Goal: Use online tool/utility: Utilize a website feature to perform a specific function

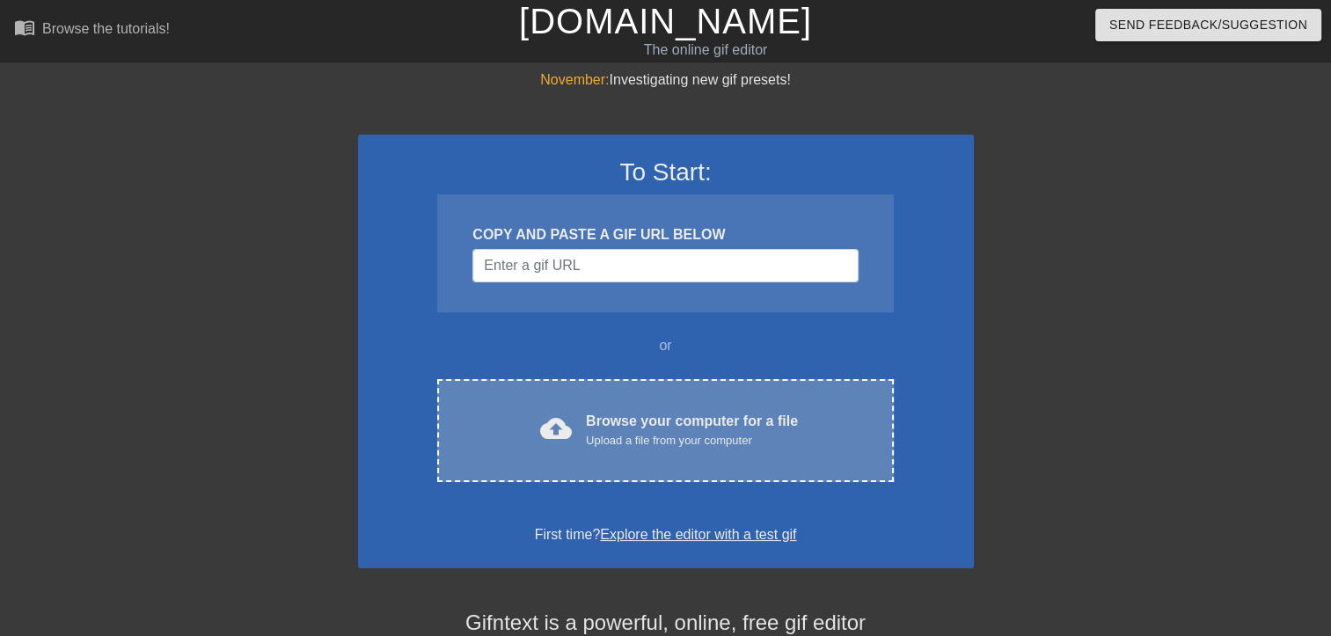
click at [690, 411] on div "Browse your computer for a file Upload a file from your computer" at bounding box center [692, 430] width 212 height 39
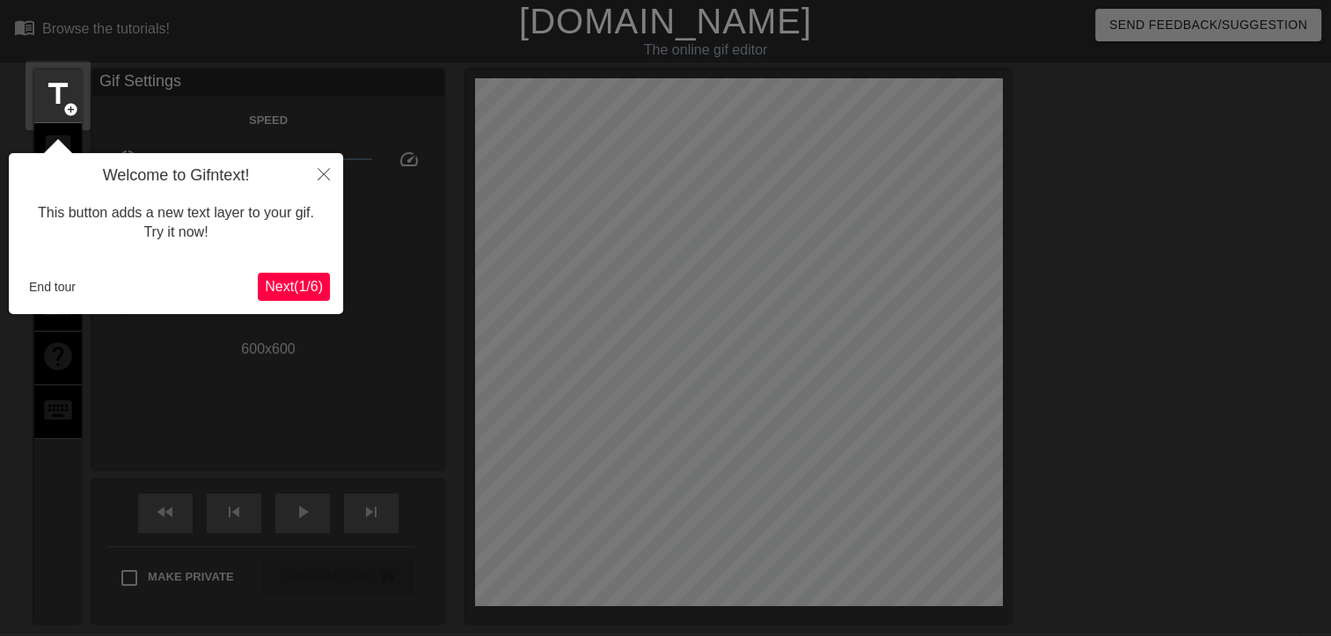
scroll to position [42, 0]
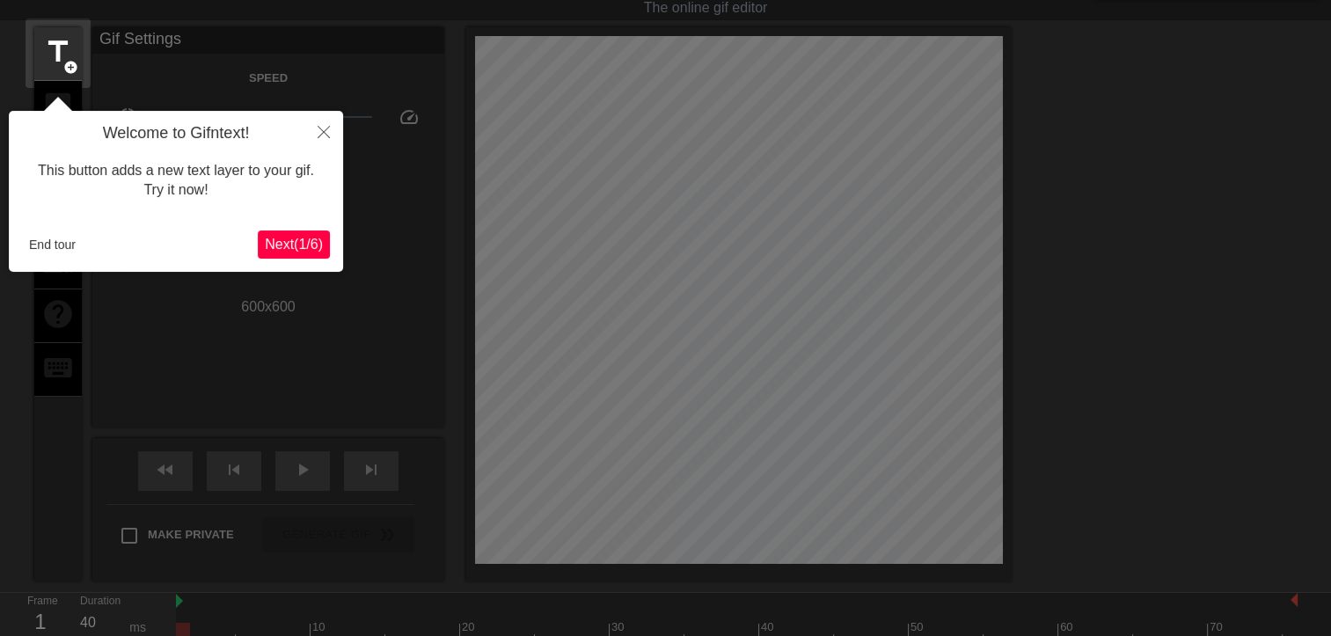
click at [289, 239] on span "Next ( 1 / 6 )" at bounding box center [294, 244] width 58 height 15
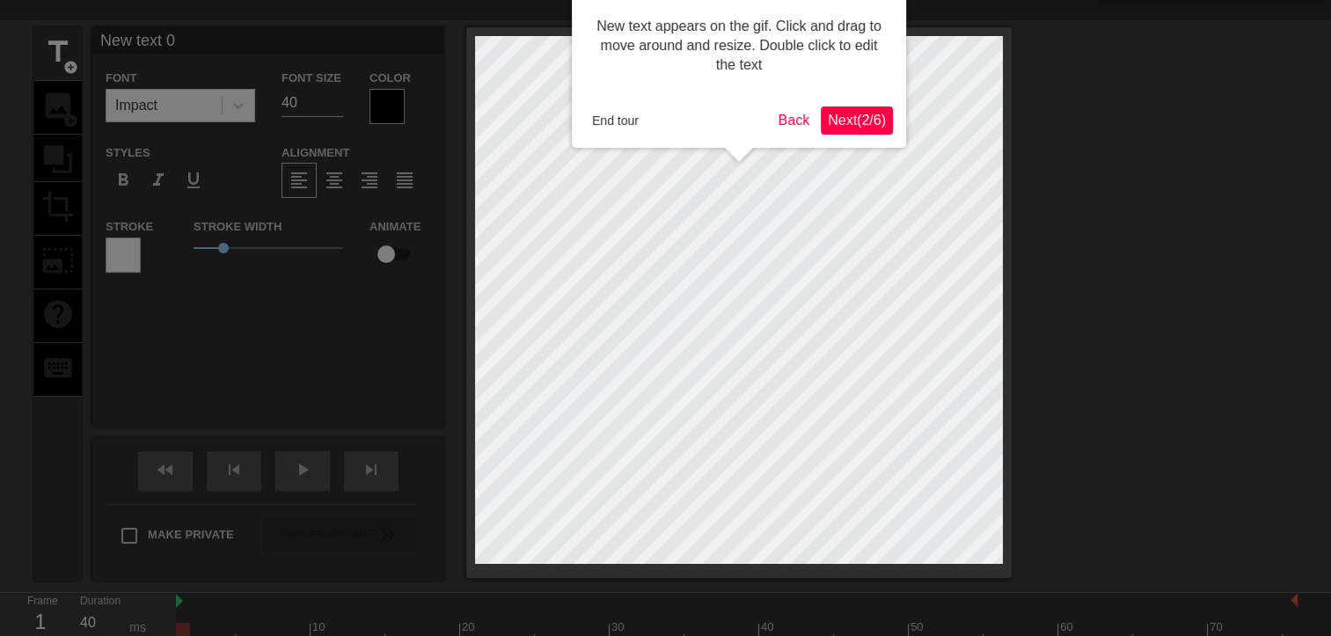
scroll to position [0, 0]
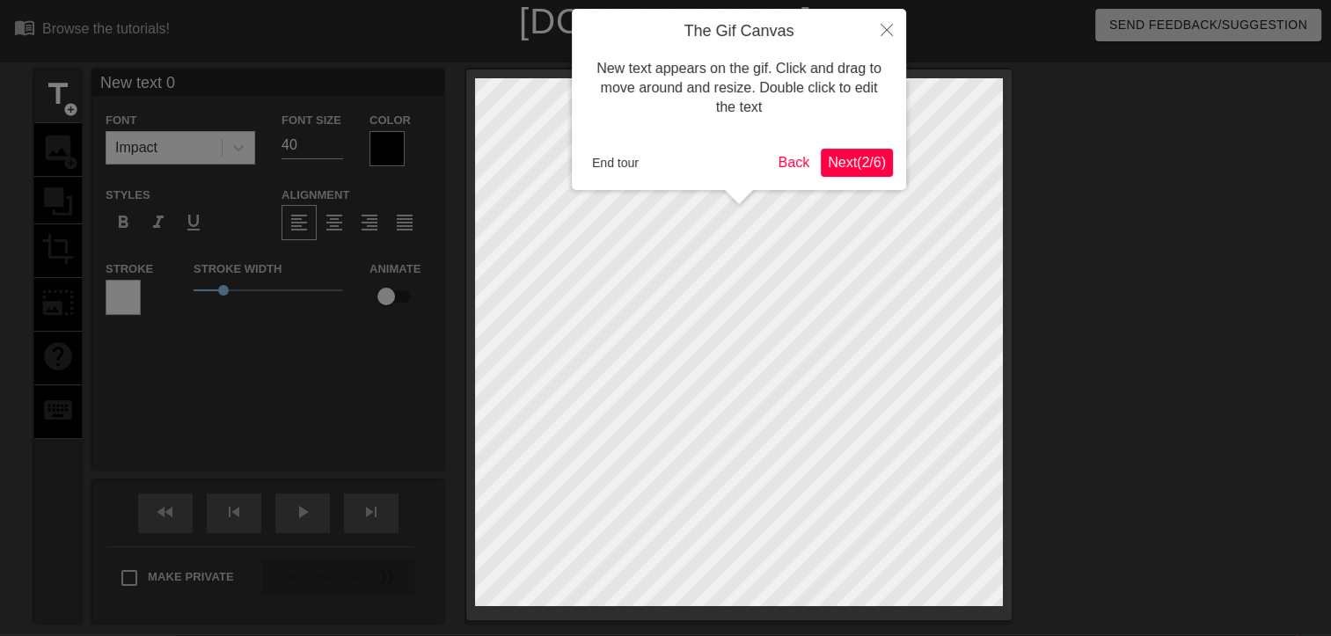
click at [881, 164] on span "Next ( 2 / 6 )" at bounding box center [857, 162] width 58 height 15
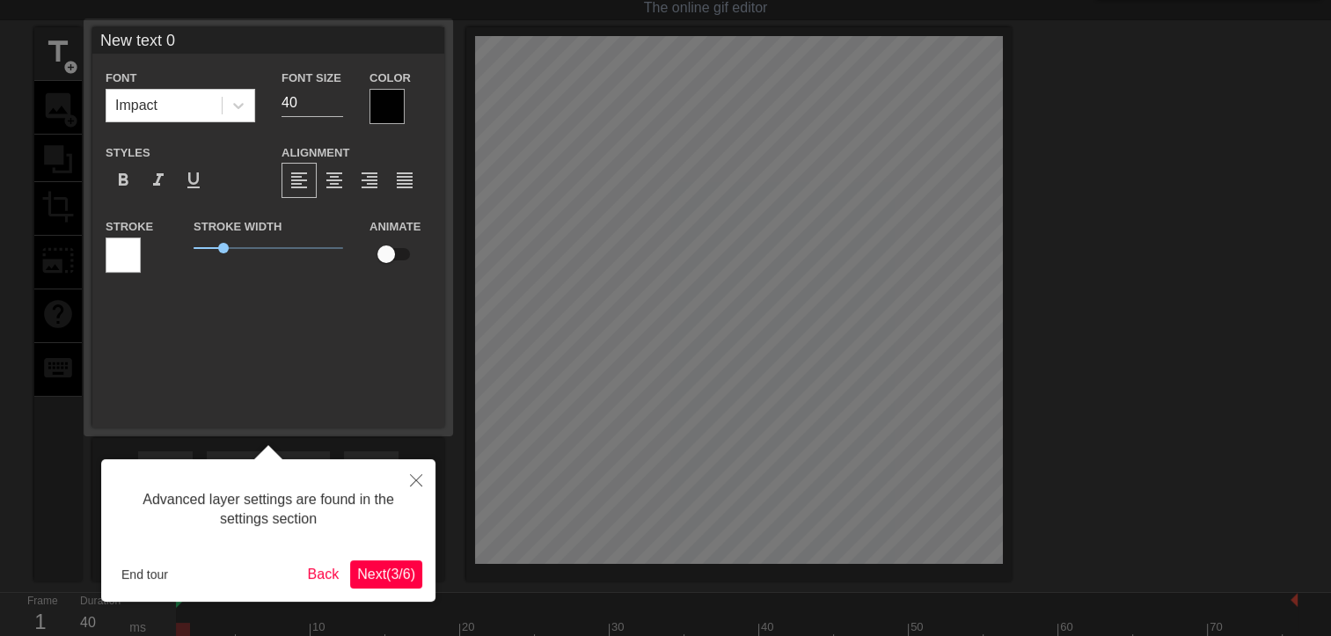
click at [399, 569] on span "Next ( 3 / 6 )" at bounding box center [386, 573] width 58 height 15
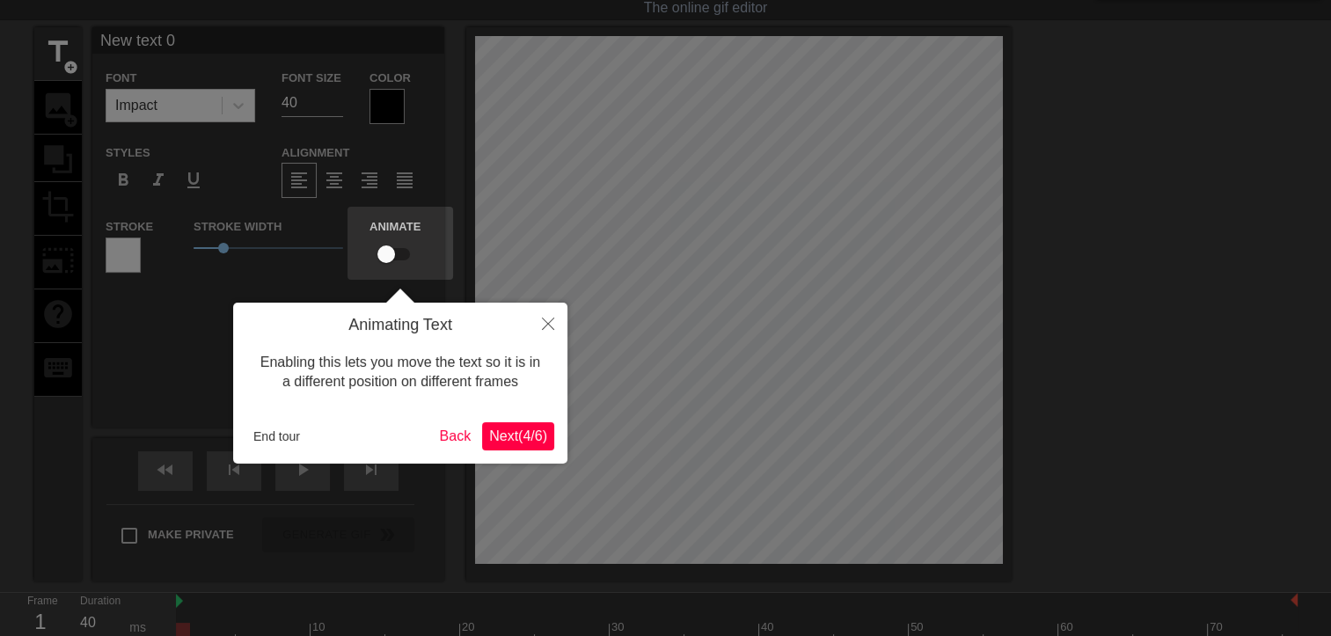
scroll to position [0, 0]
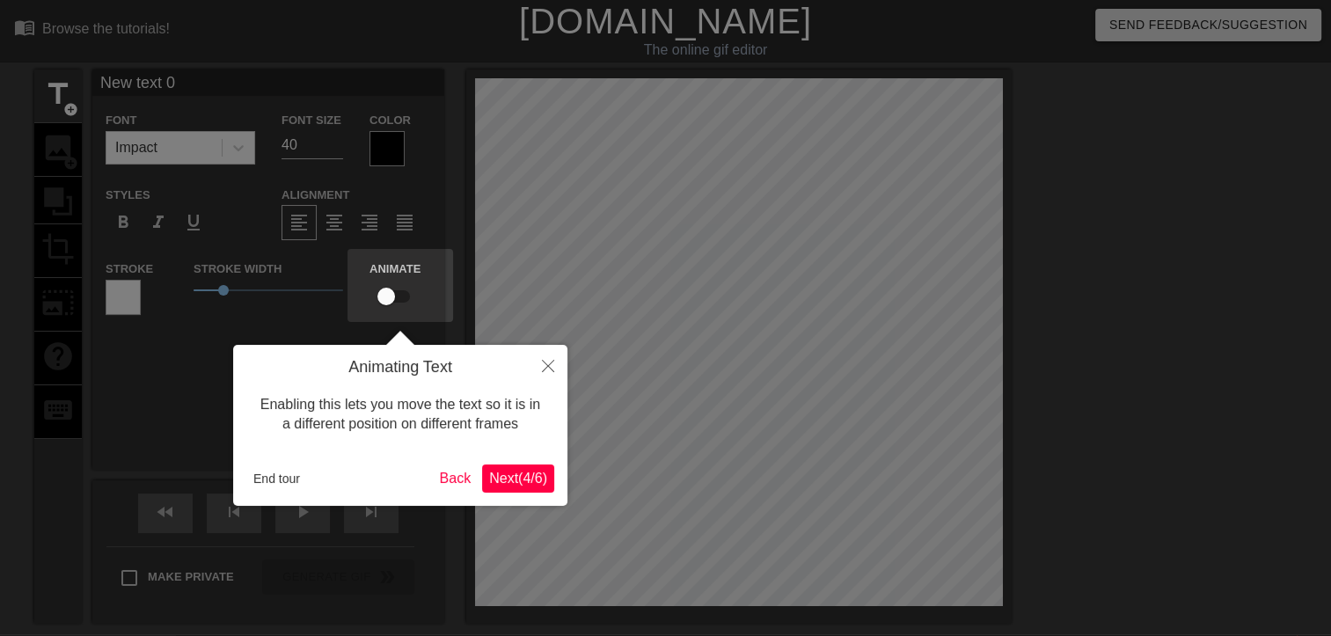
click at [520, 484] on span "Next ( 4 / 6 )" at bounding box center [518, 478] width 58 height 15
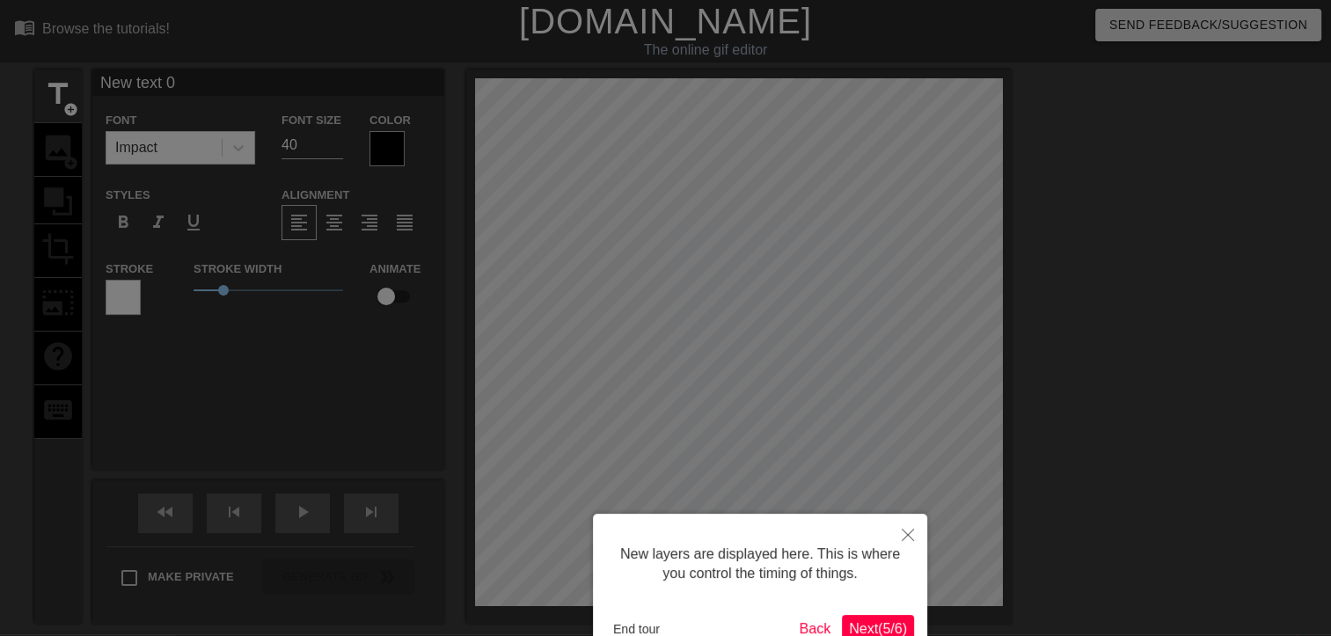
scroll to position [106, 0]
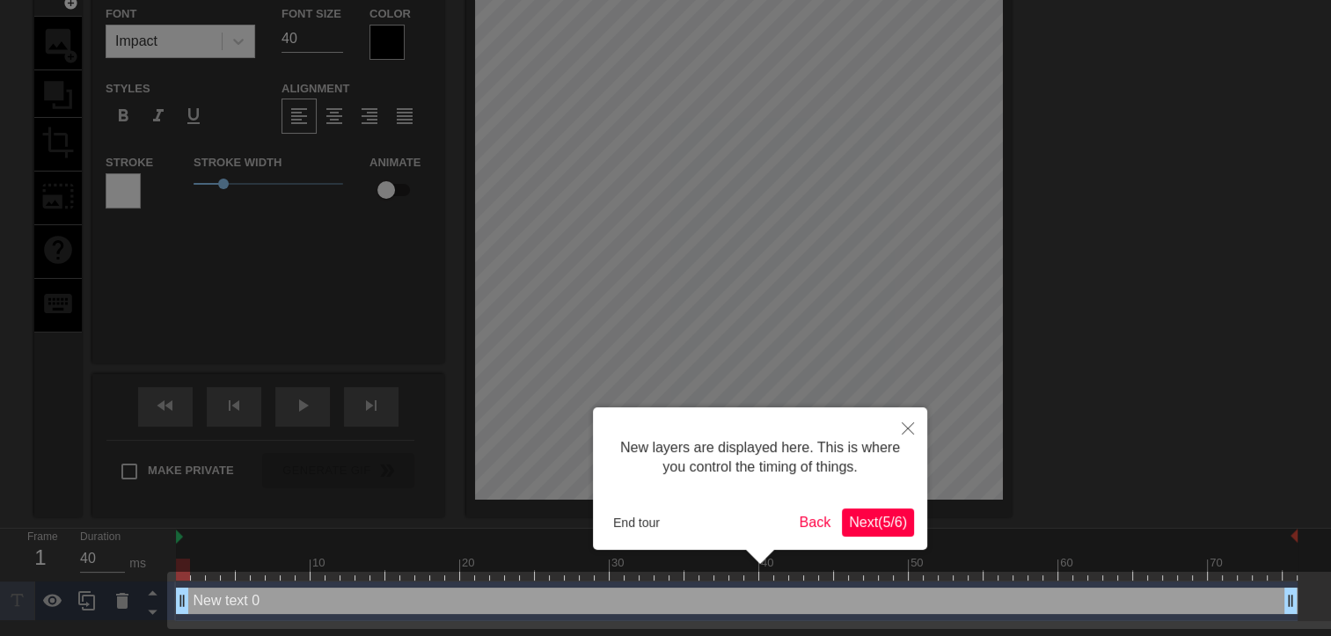
click at [876, 515] on span "Next ( 5 / 6 )" at bounding box center [878, 522] width 58 height 15
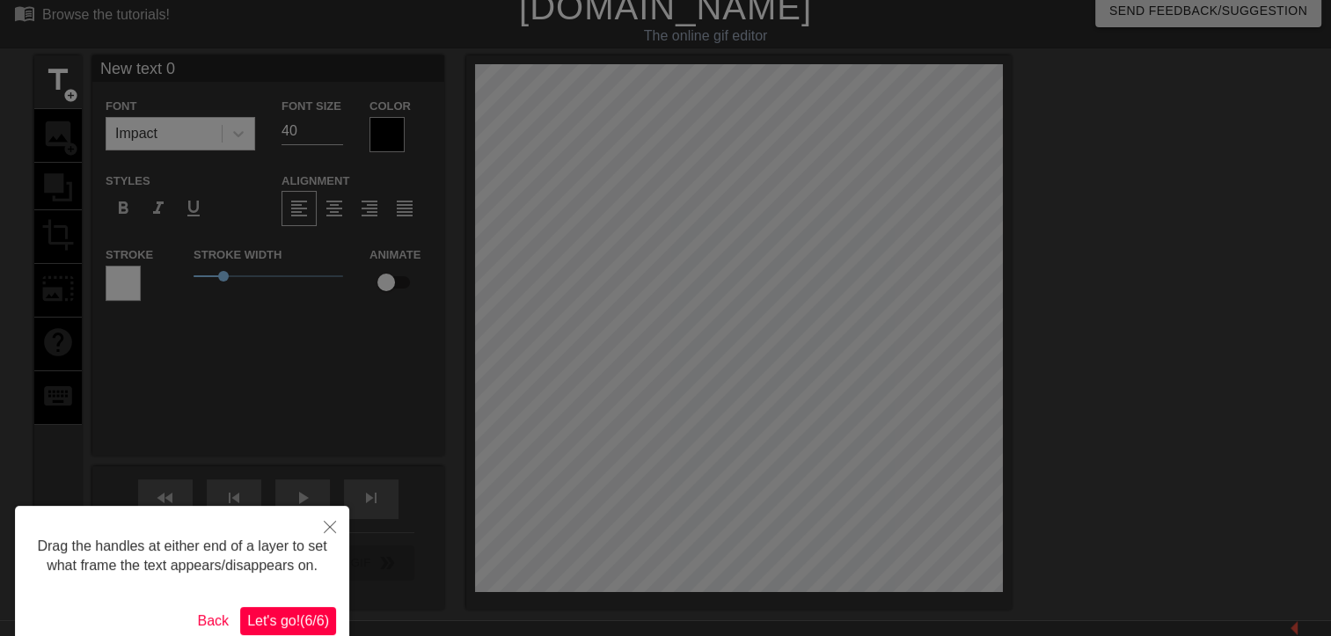
scroll to position [0, 0]
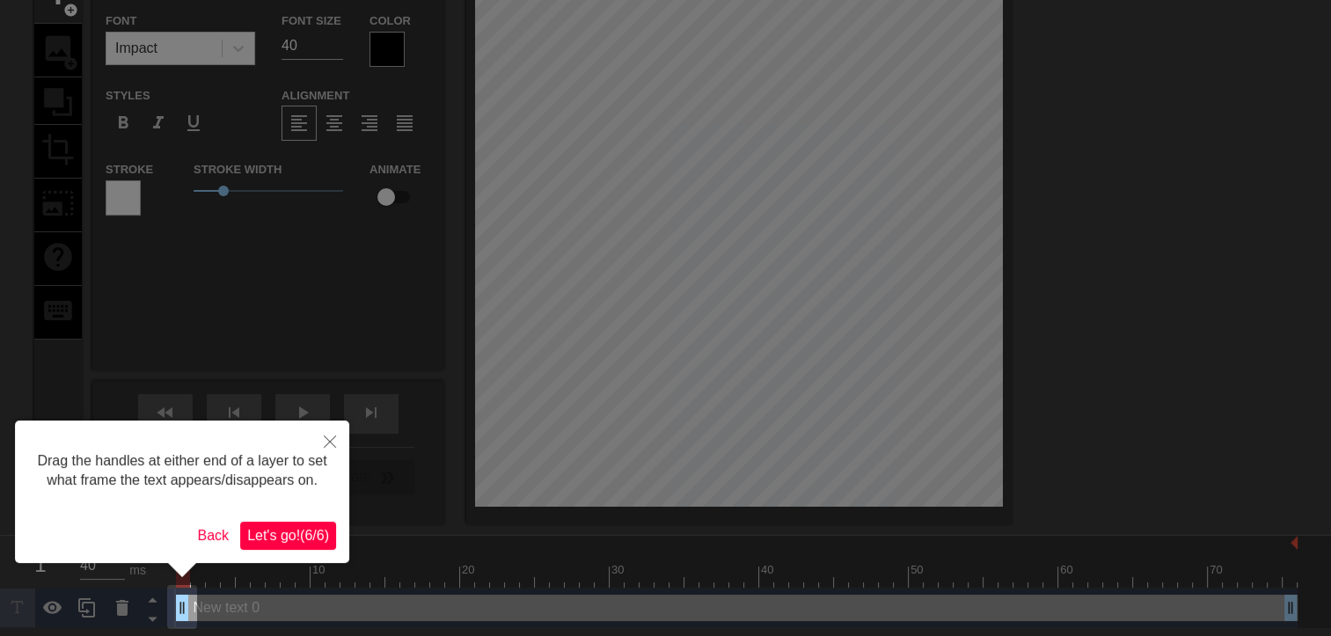
click at [291, 537] on span "Let's go! ( 6 / 6 )" at bounding box center [288, 535] width 82 height 15
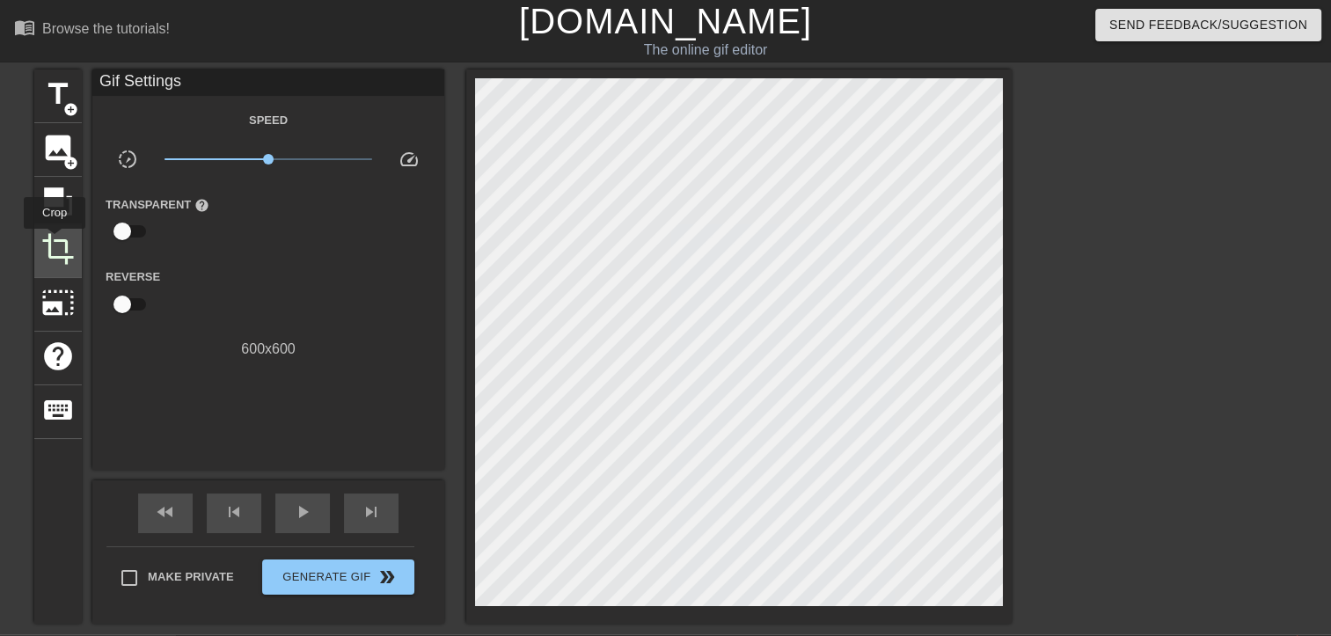
click at [55, 241] on span "crop" at bounding box center [57, 248] width 33 height 33
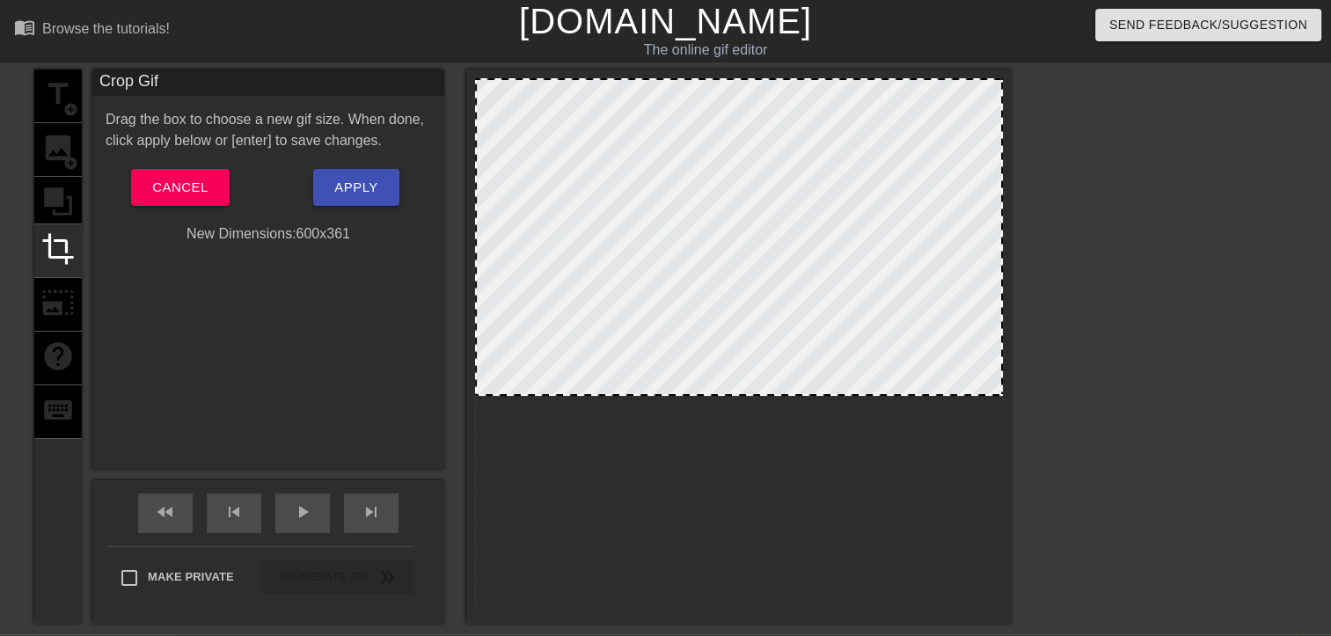
drag, startPoint x: 862, startPoint y: 605, endPoint x: 868, endPoint y: 395, distance: 210.3
click at [868, 395] on div at bounding box center [739, 394] width 524 height 9
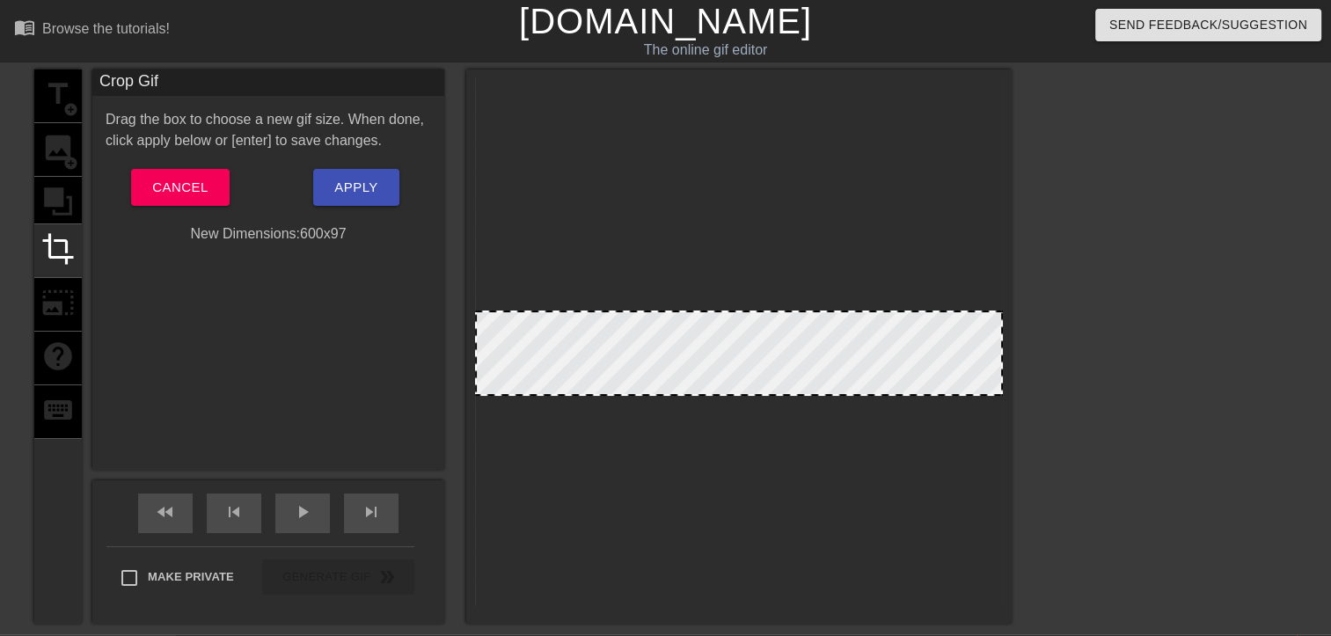
drag, startPoint x: 774, startPoint y: 79, endPoint x: 768, endPoint y: 311, distance: 232.3
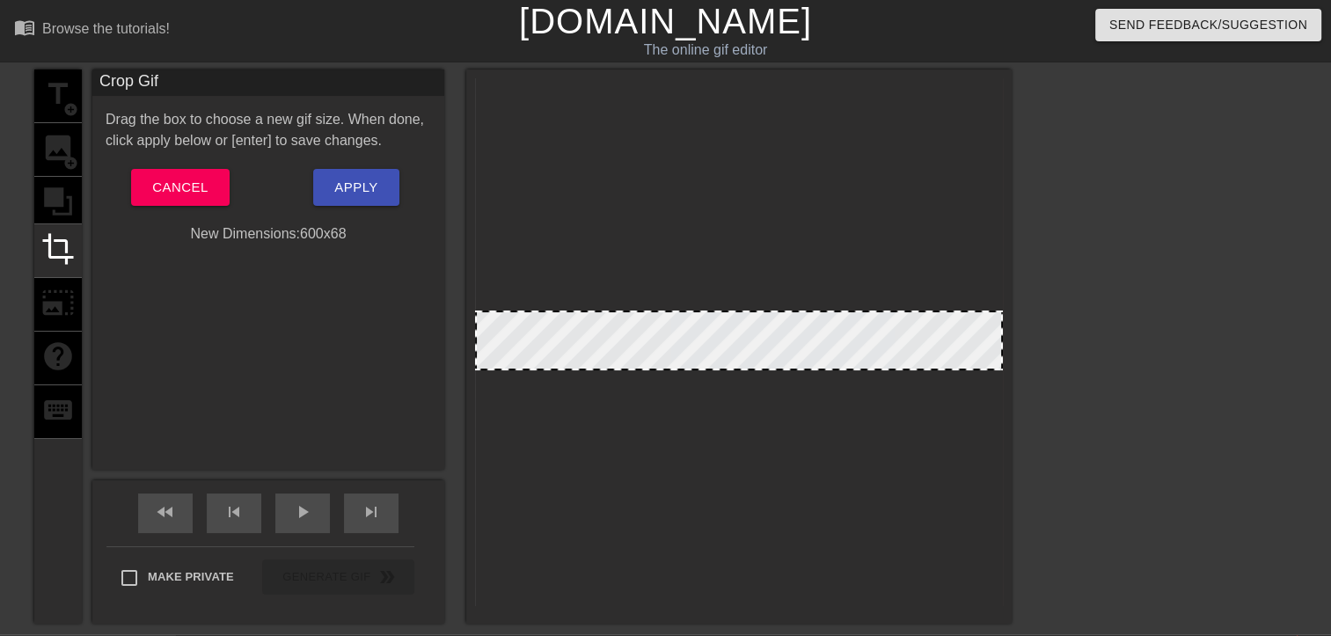
drag, startPoint x: 778, startPoint y: 397, endPoint x: 774, endPoint y: 371, distance: 25.7
click at [774, 371] on div at bounding box center [739, 368] width 524 height 9
click at [348, 192] on span "Apply" at bounding box center [355, 187] width 43 height 23
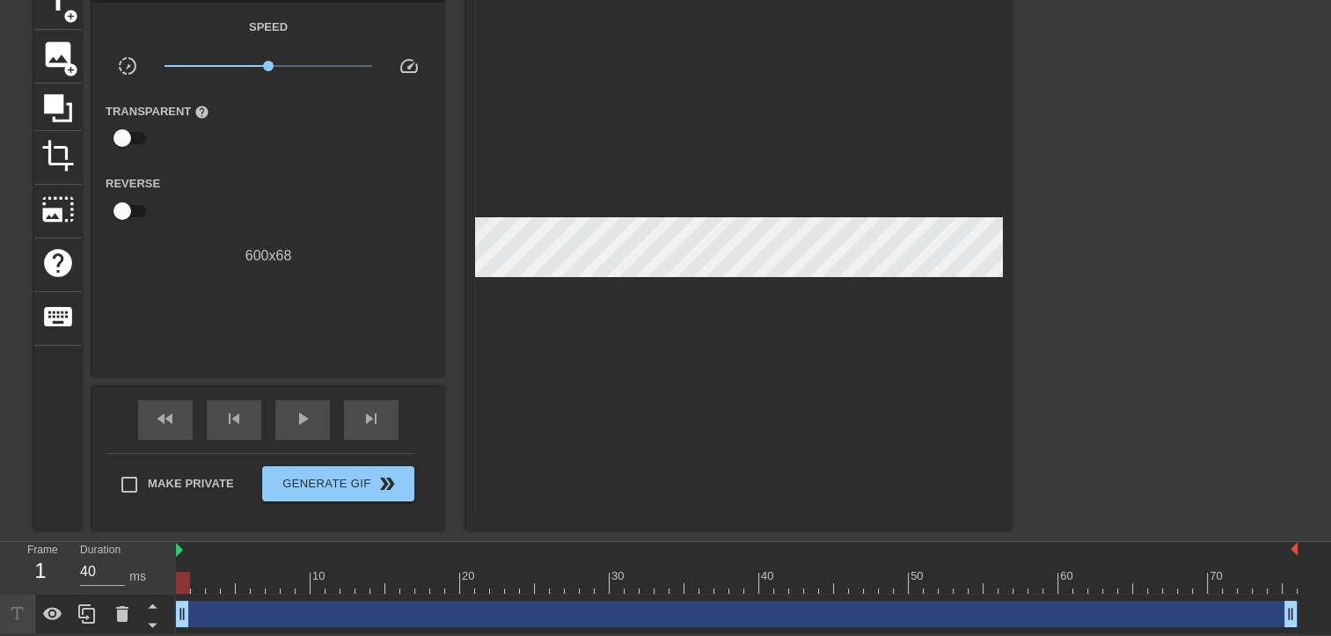
scroll to position [95, 0]
click at [295, 416] on span "play_arrow" at bounding box center [302, 418] width 21 height 21
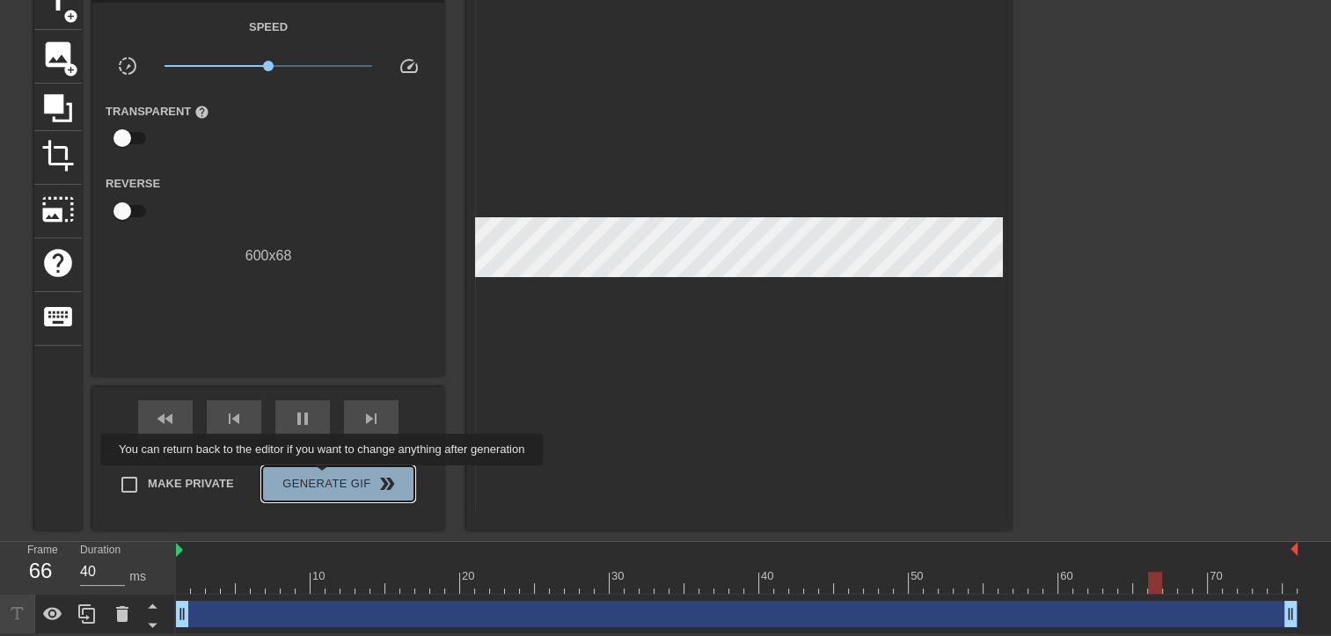
click at [324, 478] on span "Generate Gif double_arrow" at bounding box center [338, 483] width 138 height 21
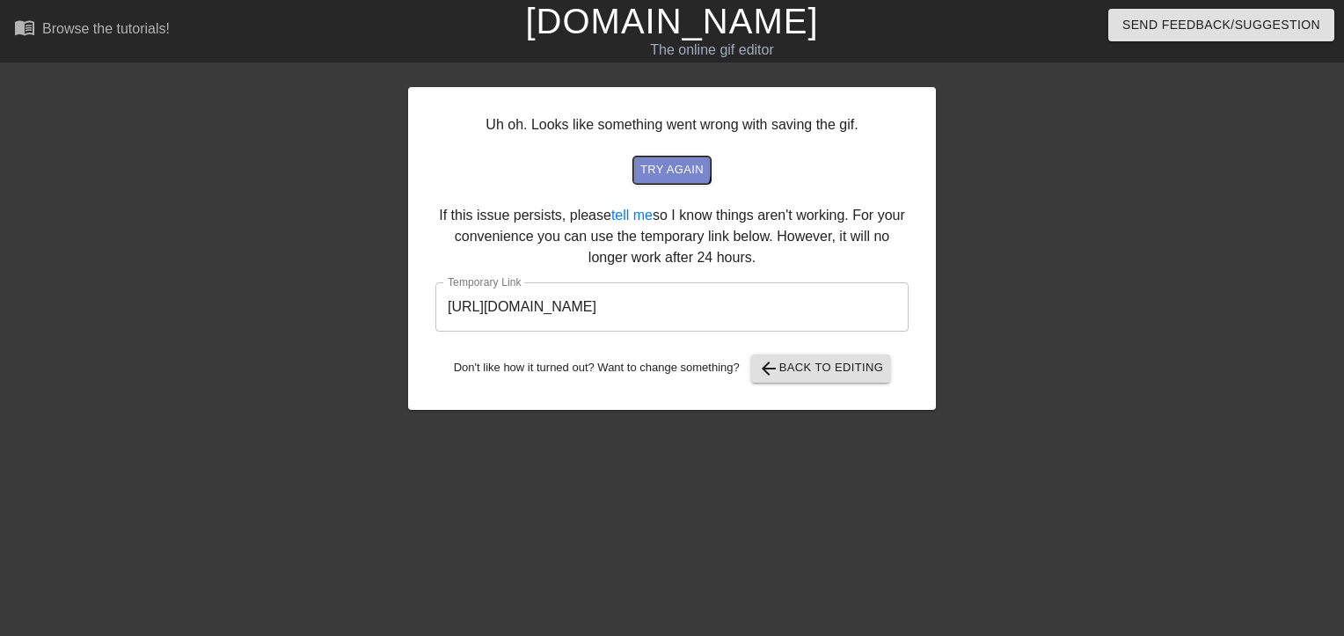
click at [648, 160] on span "try again" at bounding box center [671, 170] width 63 height 20
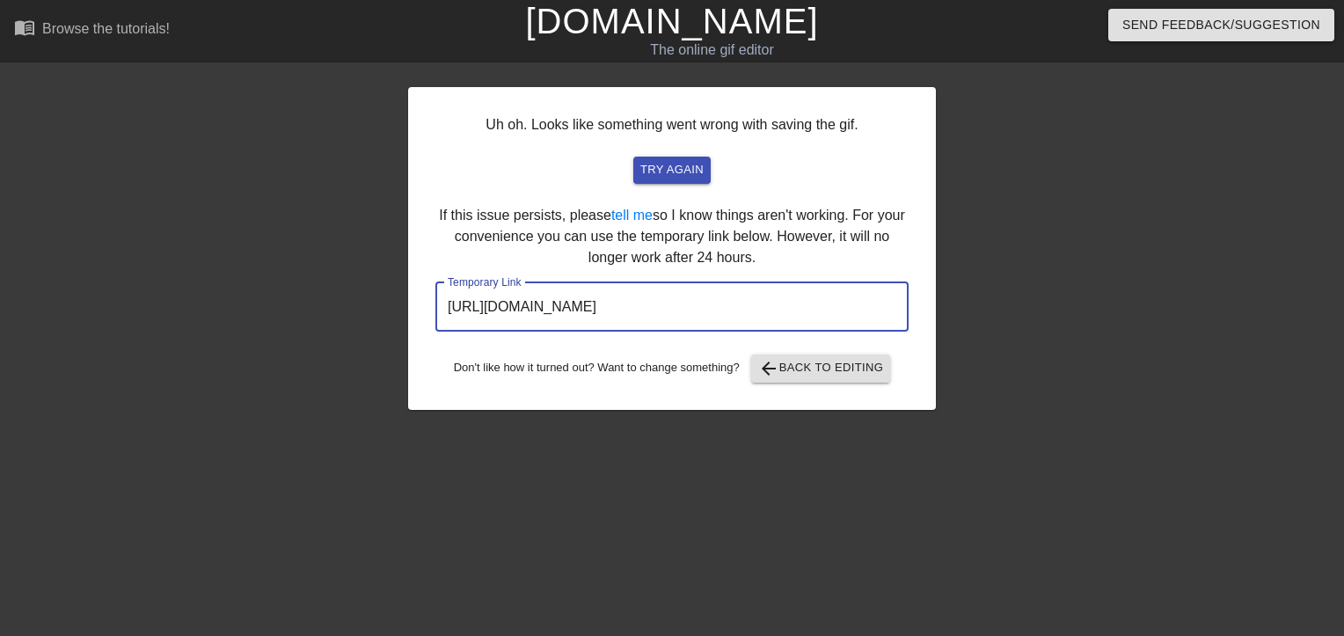
click at [807, 315] on input "[URL][DOMAIN_NAME]" at bounding box center [671, 306] width 473 height 49
click at [807, 307] on input "[URL][DOMAIN_NAME]" at bounding box center [671, 306] width 473 height 49
drag, startPoint x: 807, startPoint y: 307, endPoint x: 739, endPoint y: 311, distance: 68.7
click at [739, 311] on input "[URL][DOMAIN_NAME]" at bounding box center [671, 306] width 473 height 49
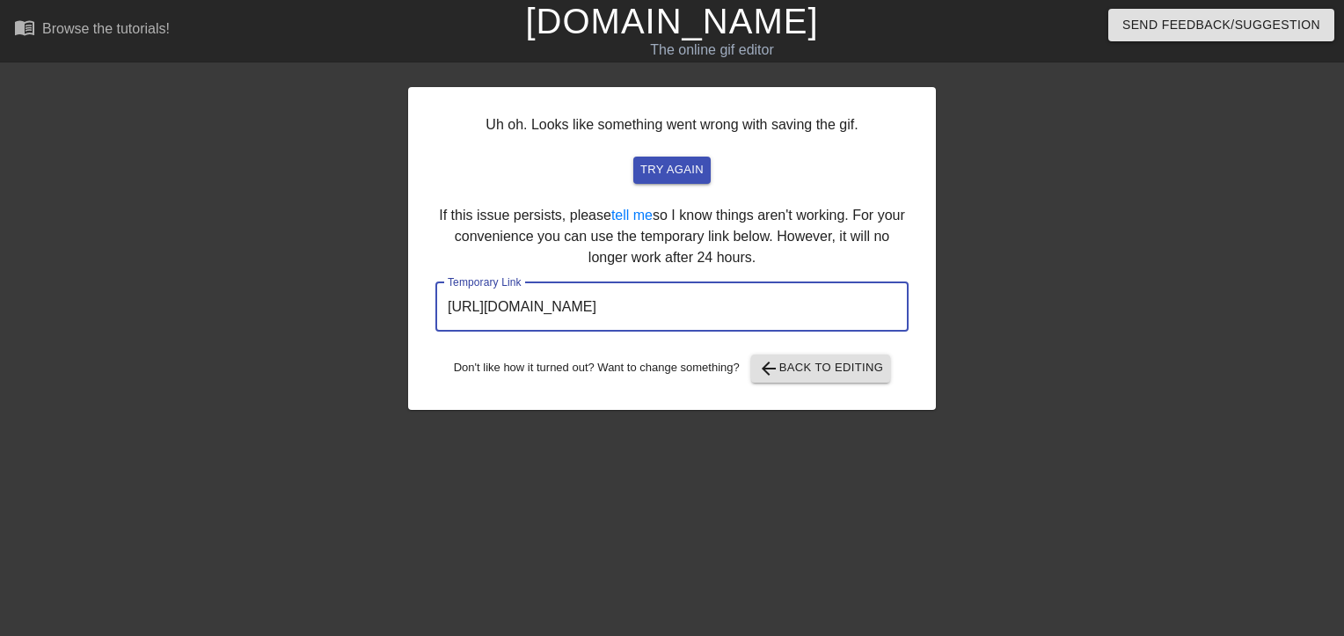
drag, startPoint x: 662, startPoint y: 304, endPoint x: 426, endPoint y: 329, distance: 237.9
click at [426, 329] on div "Uh oh. Looks like something went wrong with saving the gif. try again If this i…" at bounding box center [672, 248] width 528 height 323
click at [799, 309] on input "[URL][DOMAIN_NAME]" at bounding box center [671, 306] width 473 height 49
drag, startPoint x: 822, startPoint y: 308, endPoint x: 391, endPoint y: 319, distance: 430.3
click at [391, 319] on div "Uh oh. Looks like something went wrong with saving the gif. try again If this i…" at bounding box center [672, 333] width 1344 height 528
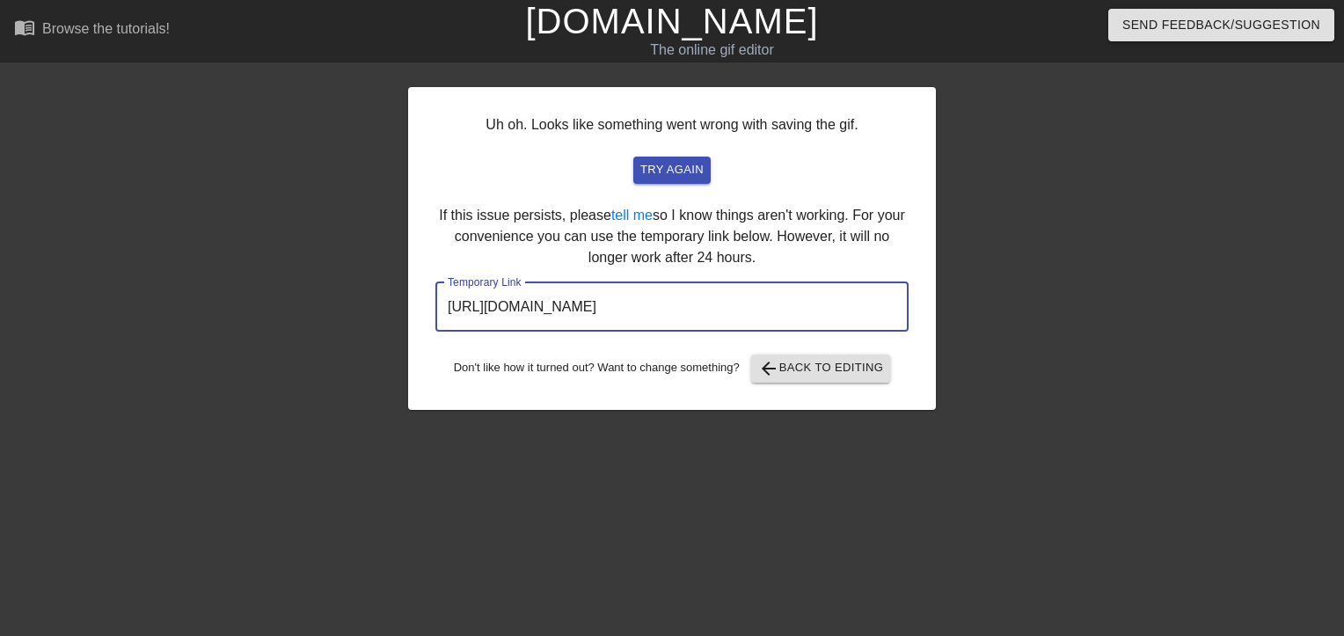
click at [977, 239] on div at bounding box center [1089, 333] width 264 height 528
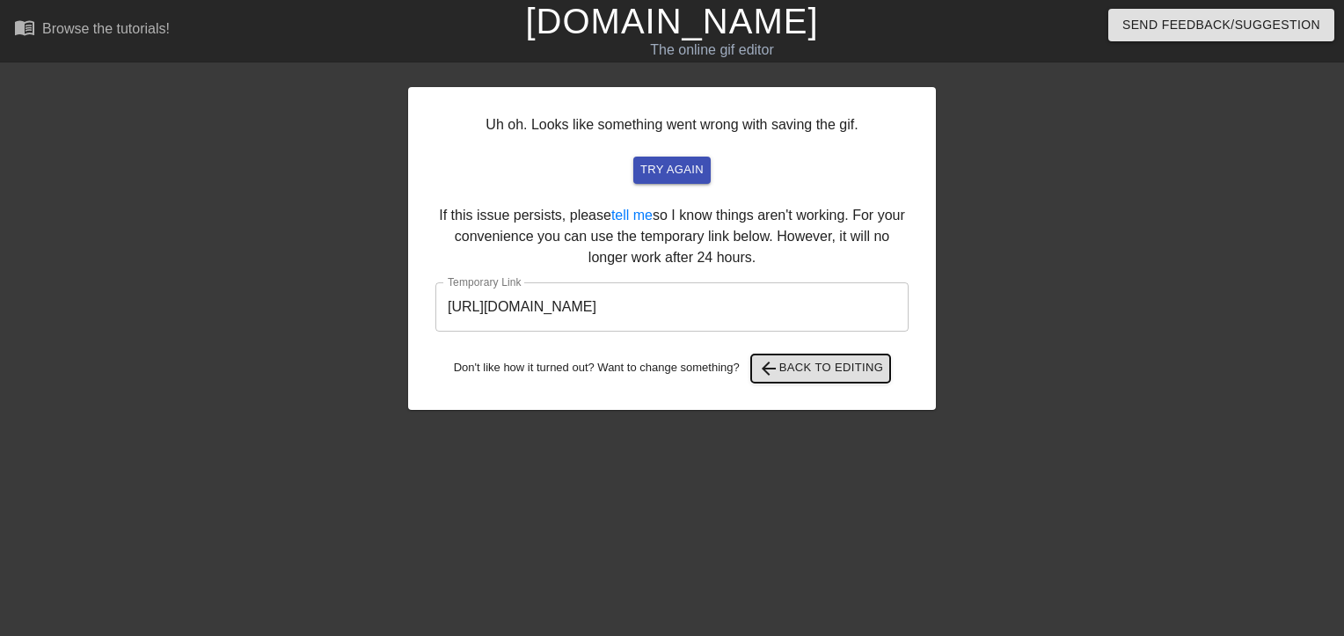
click at [805, 364] on span "arrow_back Back to Editing" at bounding box center [821, 368] width 126 height 21
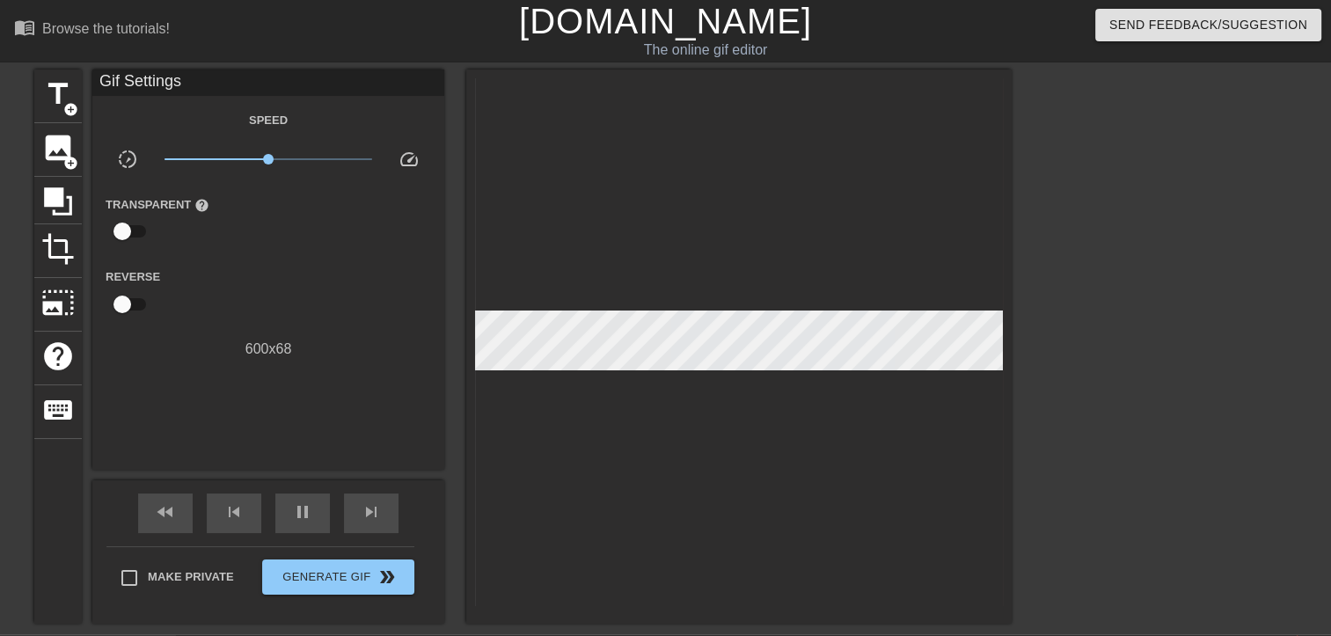
click at [142, 225] on input "checkbox" at bounding box center [122, 231] width 100 height 33
checkbox input "true"
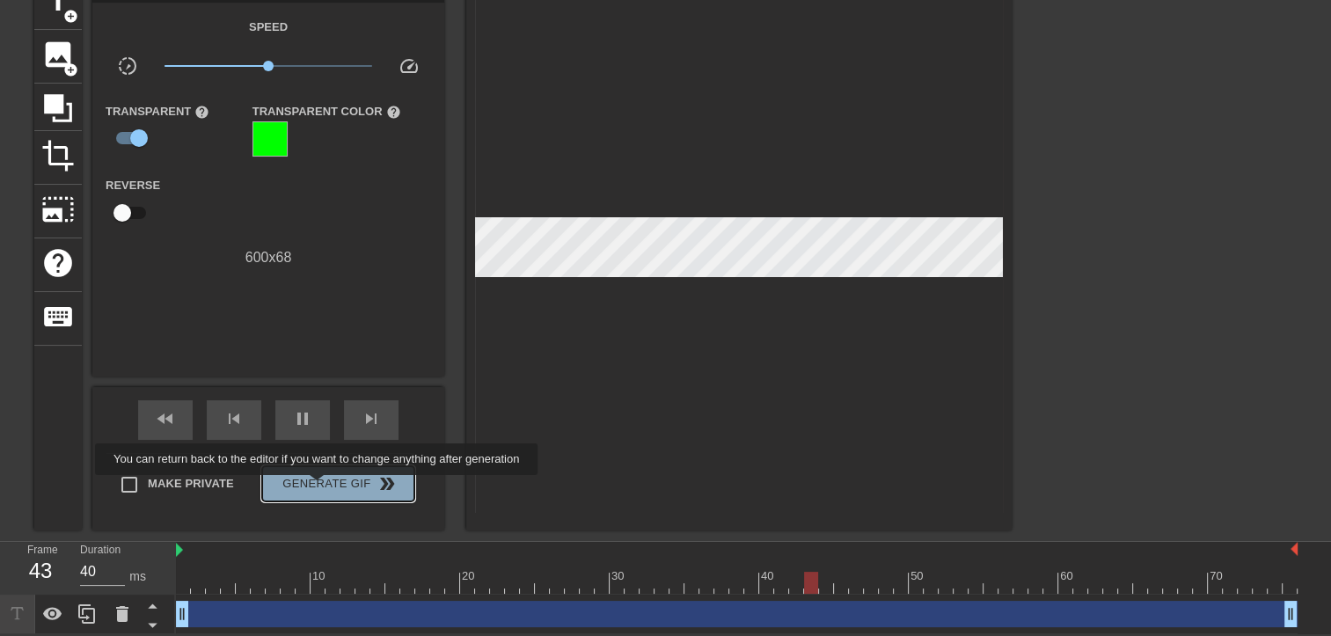
click at [318, 487] on span "Generate Gif double_arrow" at bounding box center [338, 483] width 138 height 21
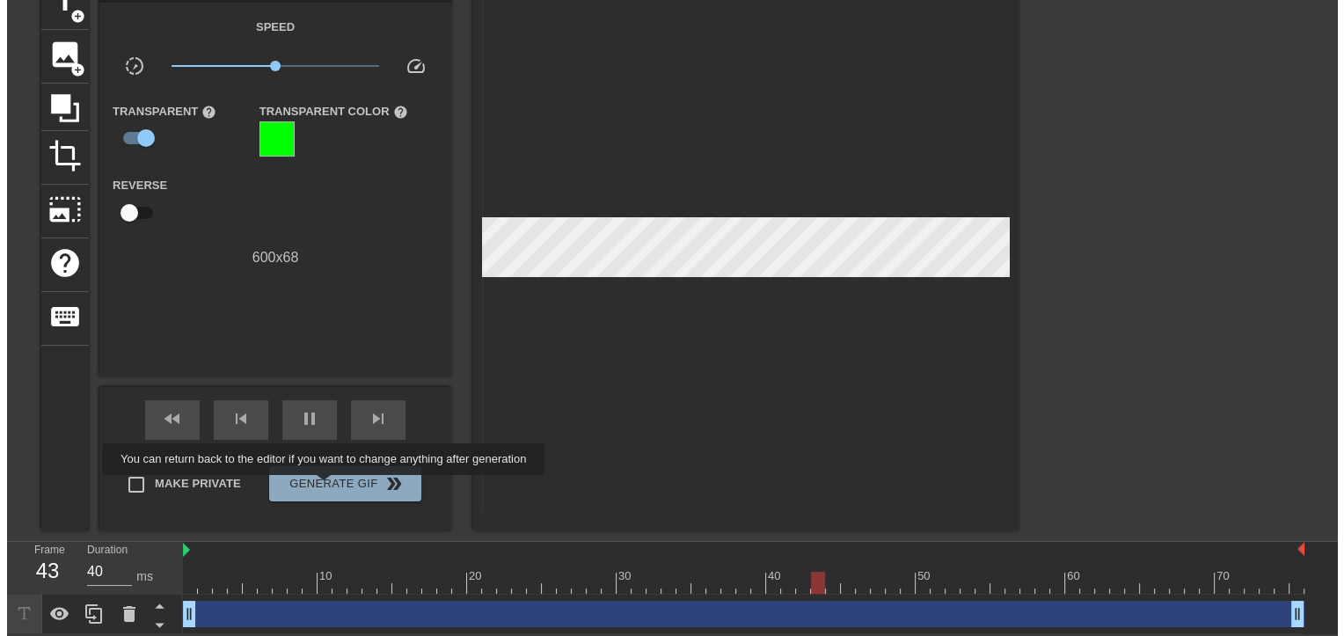
scroll to position [0, 0]
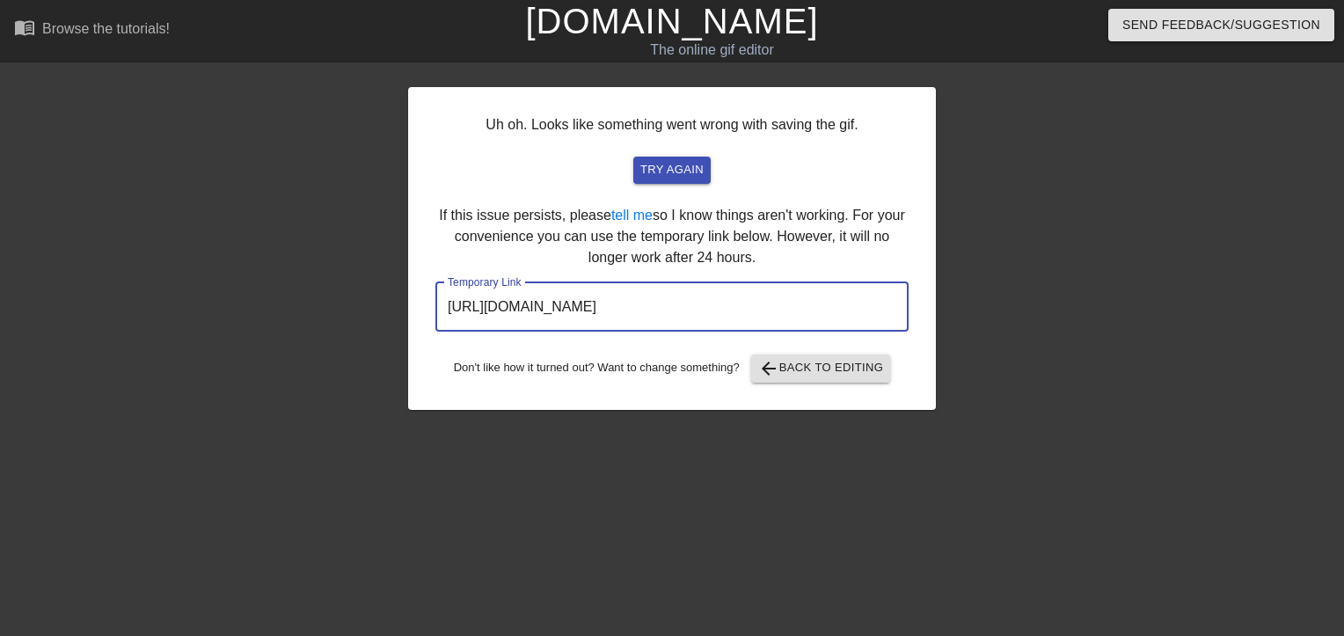
drag, startPoint x: 822, startPoint y: 304, endPoint x: 443, endPoint y: 319, distance: 379.4
click at [443, 319] on input "[URL][DOMAIN_NAME]" at bounding box center [671, 306] width 473 height 49
